Goal: Information Seeking & Learning: Learn about a topic

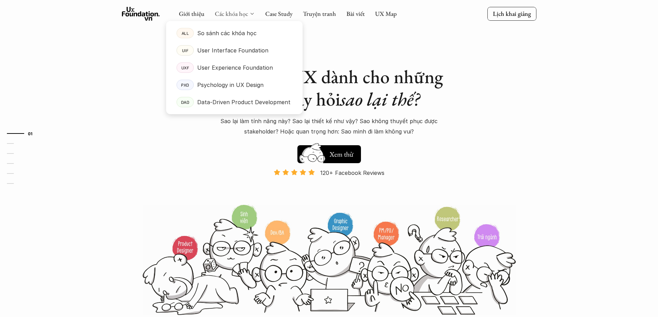
click at [241, 14] on link "Các khóa học" at bounding box center [231, 14] width 33 height 8
click at [252, 99] on p "Data-Driven Product Development" at bounding box center [243, 102] width 93 height 10
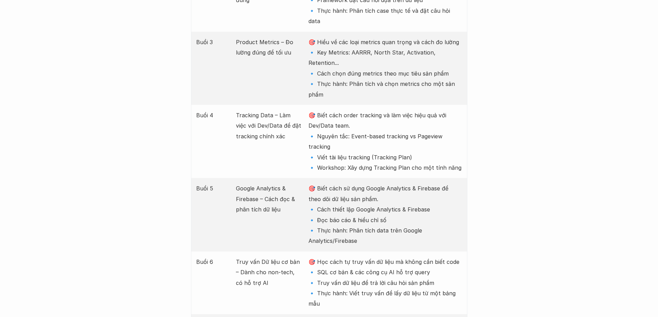
scroll to position [1071, 0]
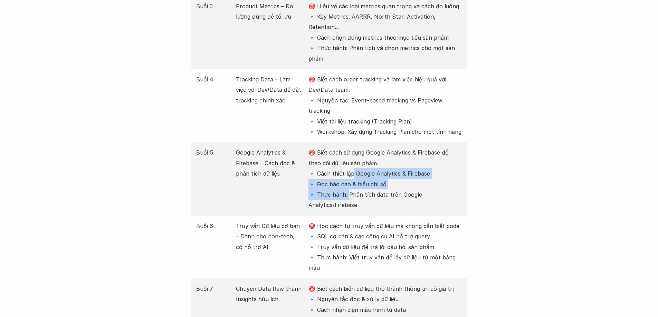
drag, startPoint x: 348, startPoint y: 157, endPoint x: 351, endPoint y: 129, distance: 28.1
click at [351, 147] on p "🎯 Biết cách sử dụng Google Analytics & Firebase để theo dõi dữ liệu sản phẩm. 🔹…" at bounding box center [384, 178] width 153 height 63
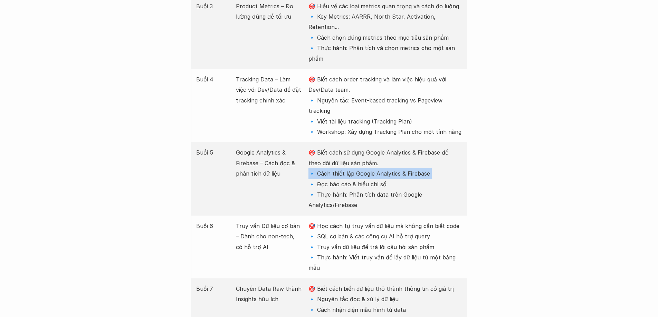
click at [351, 147] on p "🎯 Biết cách sử dụng Google Analytics & Firebase để theo dõi dữ liệu sản phẩm. 🔹…" at bounding box center [384, 178] width 153 height 63
click at [360, 152] on p "🎯 Biết cách sử dụng Google Analytics & Firebase để theo dõi dữ liệu sản phẩm. 🔹…" at bounding box center [384, 178] width 153 height 63
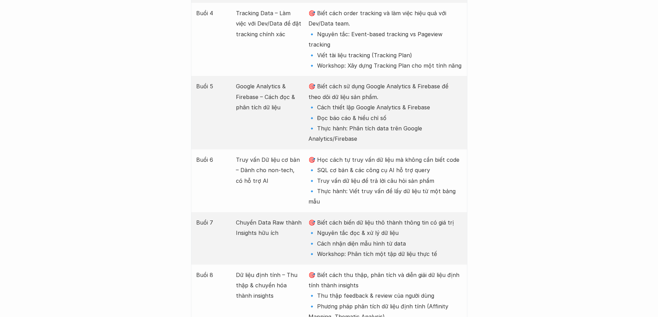
scroll to position [1140, 0]
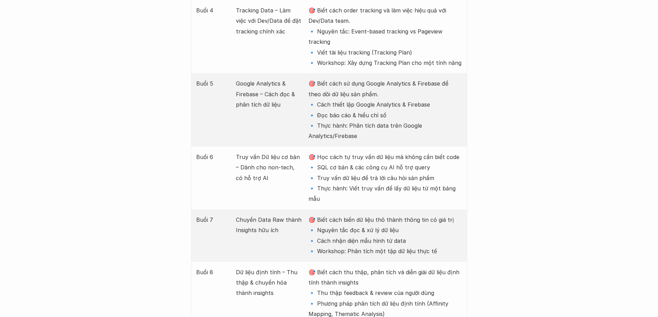
click at [386, 152] on p "🎯 Học cách tự truy vấn dữ liệu mà không cần biết code 🔹 SQL cơ bản & các công c…" at bounding box center [384, 178] width 153 height 52
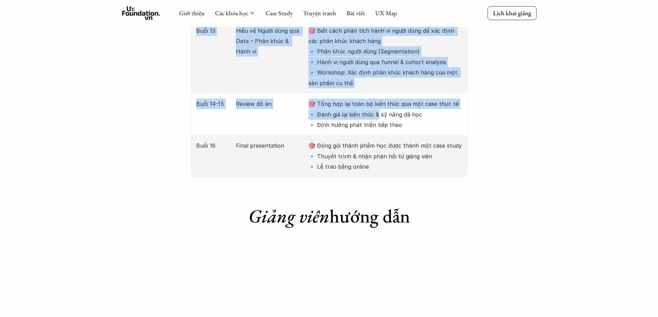
scroll to position [1692, 0]
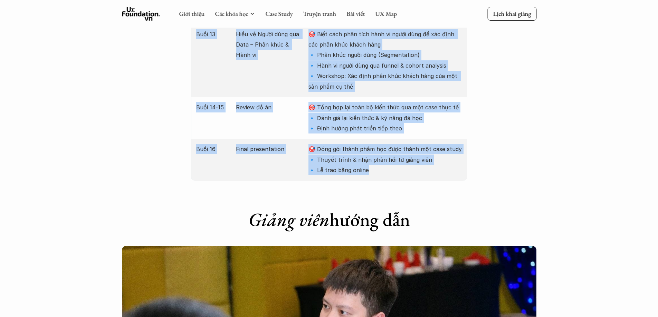
drag, startPoint x: 196, startPoint y: 51, endPoint x: 383, endPoint y: 117, distance: 198.6
copy div "Lore Ips dolo Sit amet Cons 4 Adip elits doeiu te inc utla – Etdo magn & Ali en…"
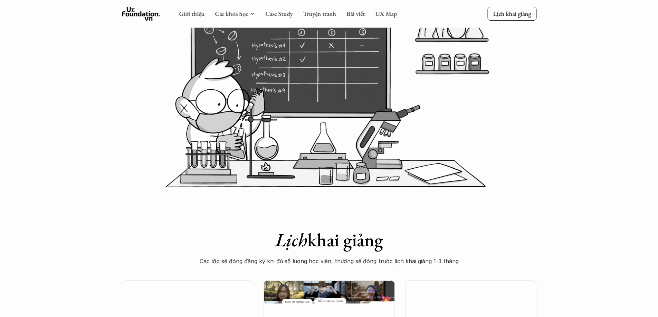
scroll to position [0, 0]
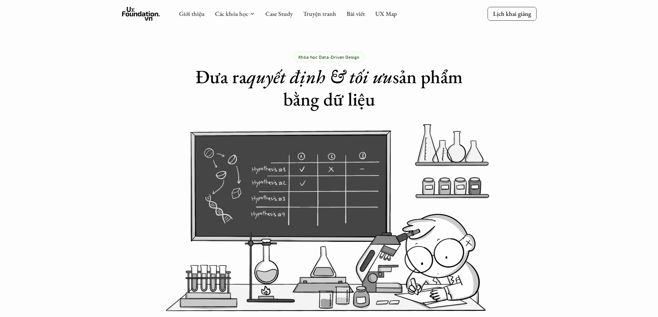
click at [345, 86] on em "quyết định & tối ưu" at bounding box center [320, 77] width 146 height 24
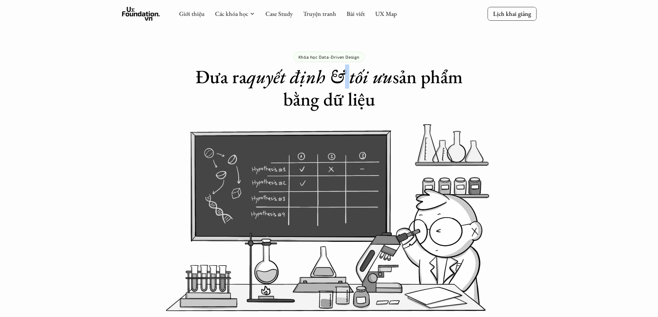
click at [345, 86] on em "quyết định & tối ưu" at bounding box center [320, 77] width 146 height 24
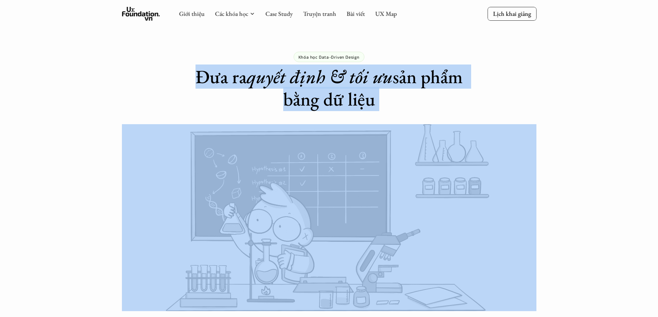
click at [345, 86] on em "quyết định & tối ưu" at bounding box center [320, 77] width 146 height 24
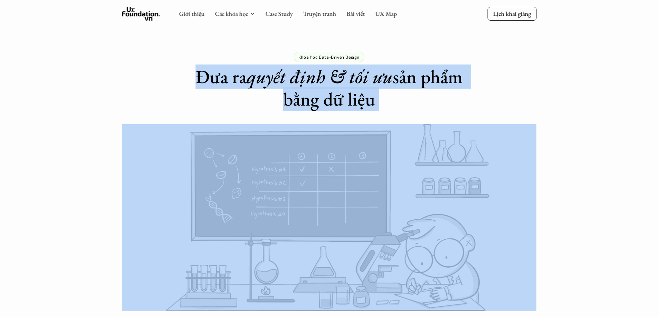
copy h1 "Đưa ra quyết định & tối ưu sản phẩm bằng dữ liệu"
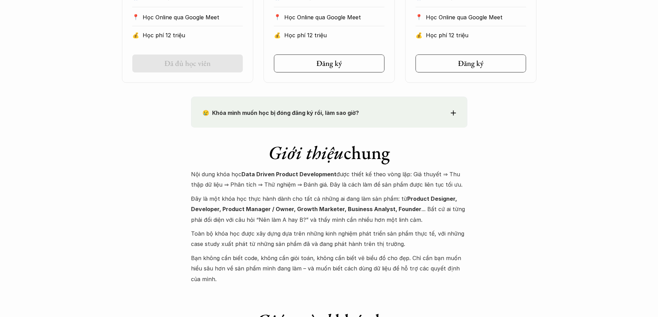
scroll to position [622, 0]
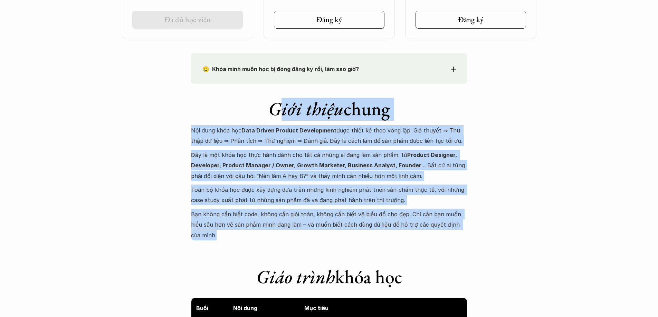
drag, startPoint x: 274, startPoint y: 112, endPoint x: 477, endPoint y: 226, distance: 233.2
copy div "lor ipsum dolor Sit amet cons adi Elit Seddoe Tempori Utlaboreetd magn aliqu en…"
click at [289, 119] on em "Giới thiệu" at bounding box center [305, 109] width 75 height 24
copy div "Lore ipsum dolor Sit amet cons adi Elit Seddoe Tempori Utlaboreetd magn aliqu e…"
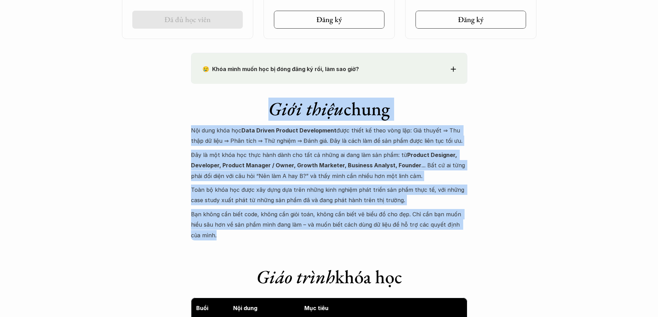
drag, startPoint x: 268, startPoint y: 111, endPoint x: 476, endPoint y: 224, distance: 236.6
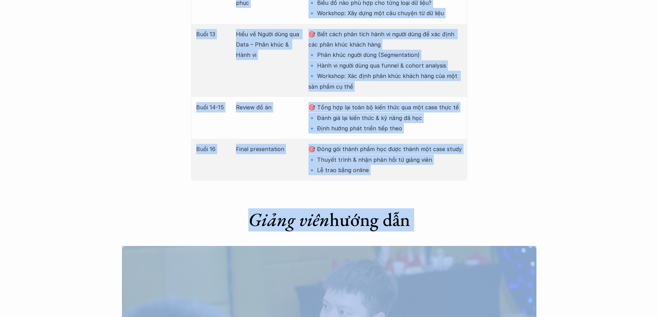
scroll to position [1796, 0]
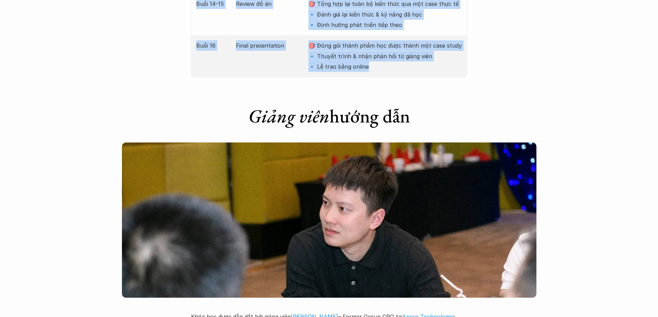
drag, startPoint x: 259, startPoint y: 158, endPoint x: 384, endPoint y: 15, distance: 190.2
copy div "Lore ipsum dolo sit Amet Con adip Eli sedd Eius 4 Temp incid utlab et dol magn …"
